Goal: Connect with others: Connect with others

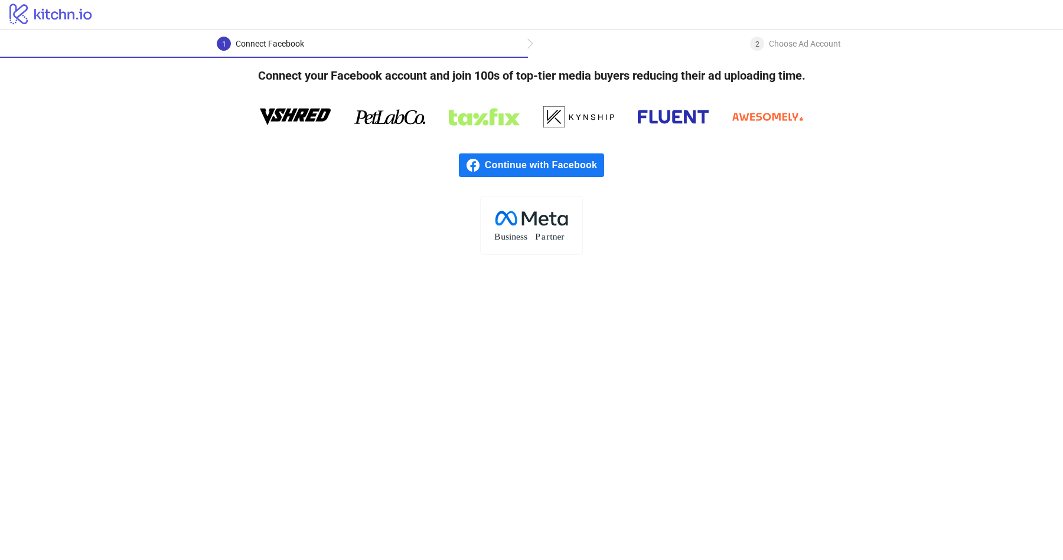
click at [449, 78] on h4 "Connect your Facebook account and join 100s of top-tier media buyers reducing t…" at bounding box center [531, 75] width 585 height 35
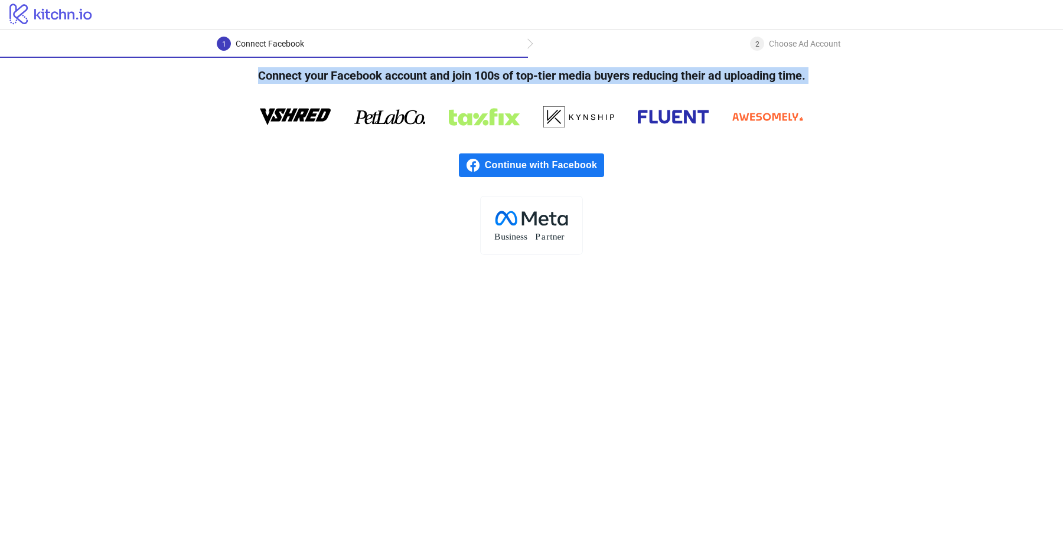
click at [449, 78] on h4 "Connect your Facebook account and join 100s of top-tier media buyers reducing t…" at bounding box center [531, 75] width 585 height 35
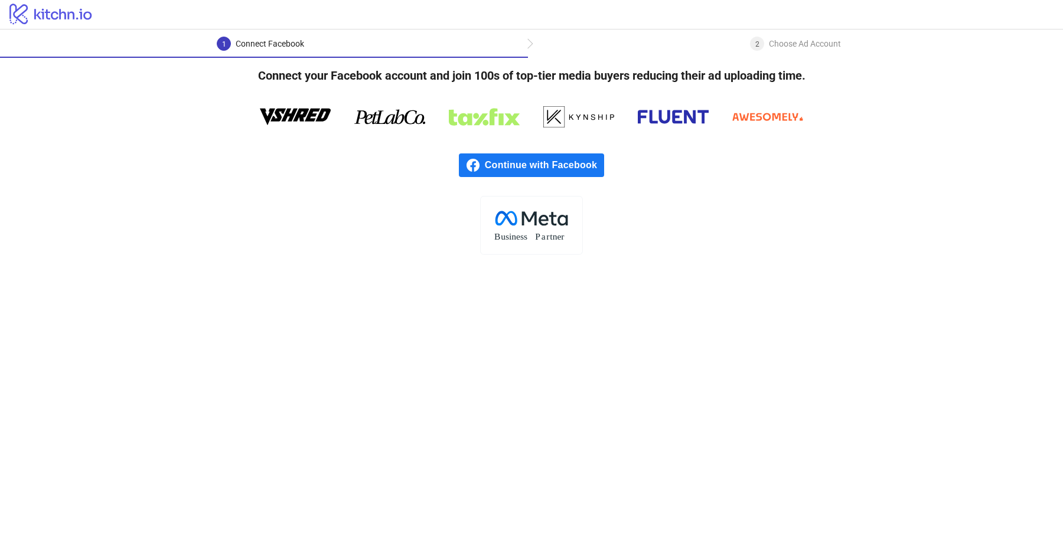
click at [759, 44] on div "2" at bounding box center [757, 44] width 14 height 14
click at [560, 161] on span "Continue with Facebook" at bounding box center [544, 166] width 119 height 24
